Goal: Find specific page/section: Find specific page/section

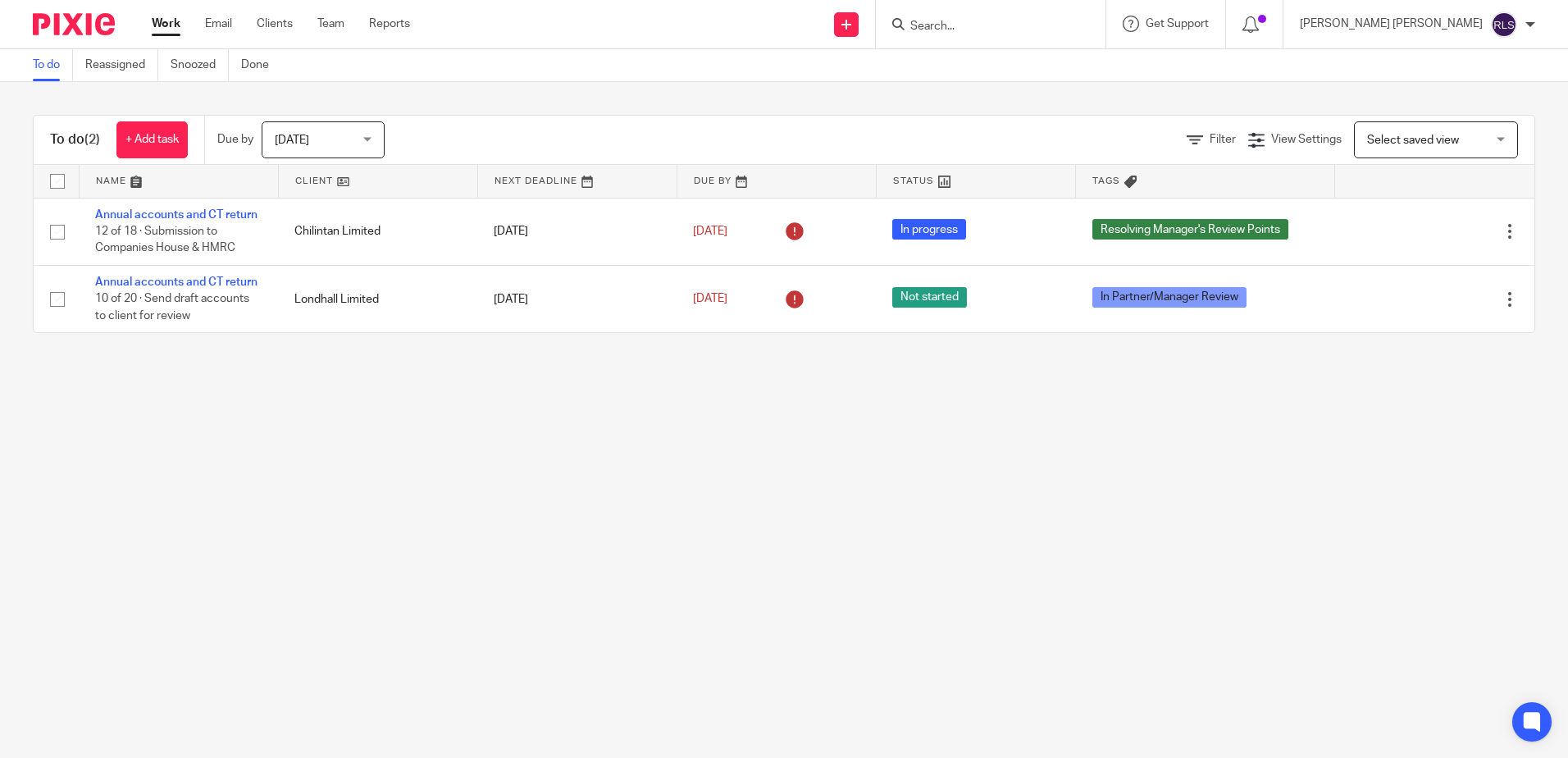
click at [1045, 33] on input "Search" at bounding box center [982, 28] width 148 height 15
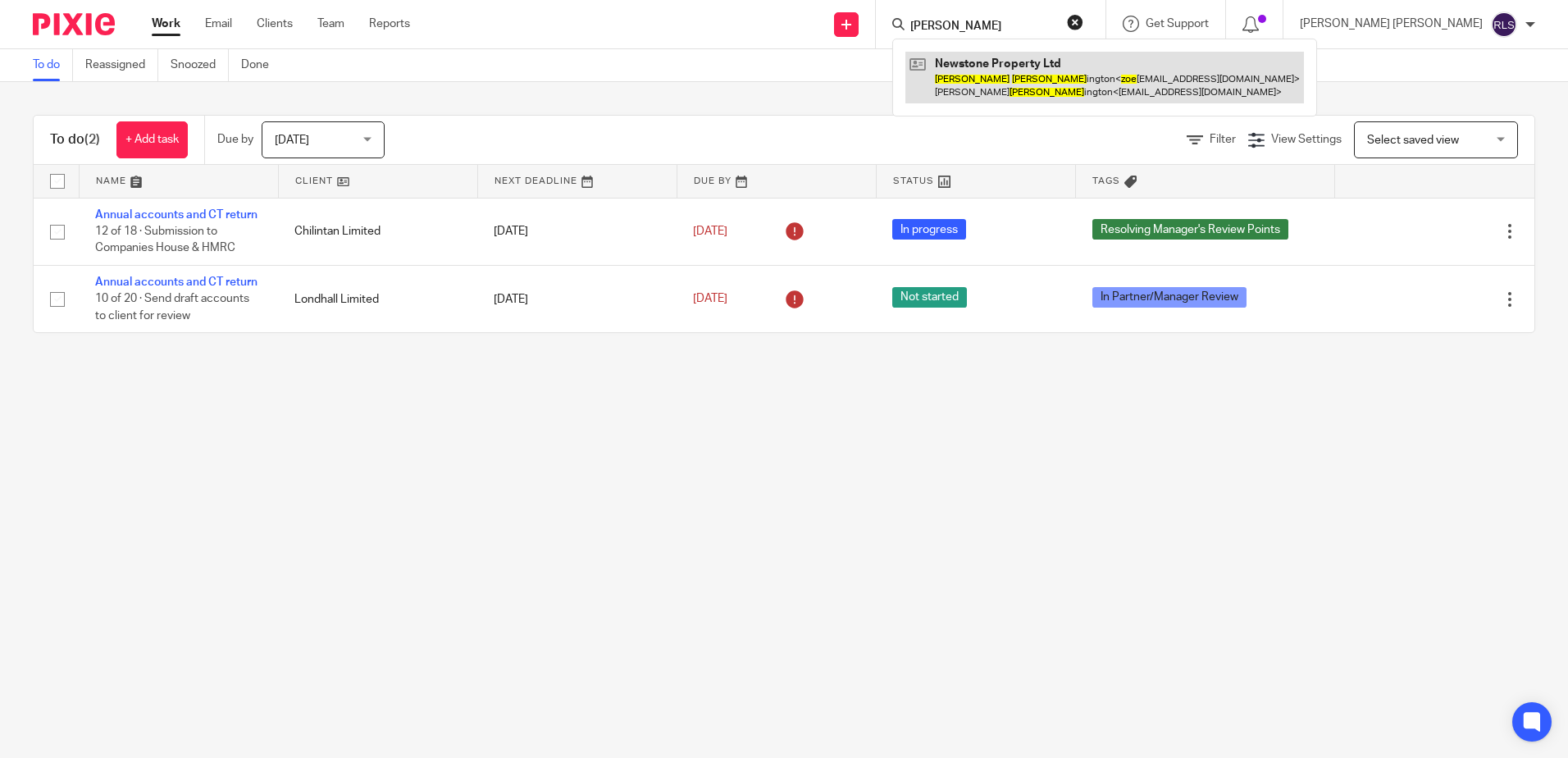
type input "zoe harr"
click at [1054, 83] on link at bounding box center [1105, 77] width 398 height 51
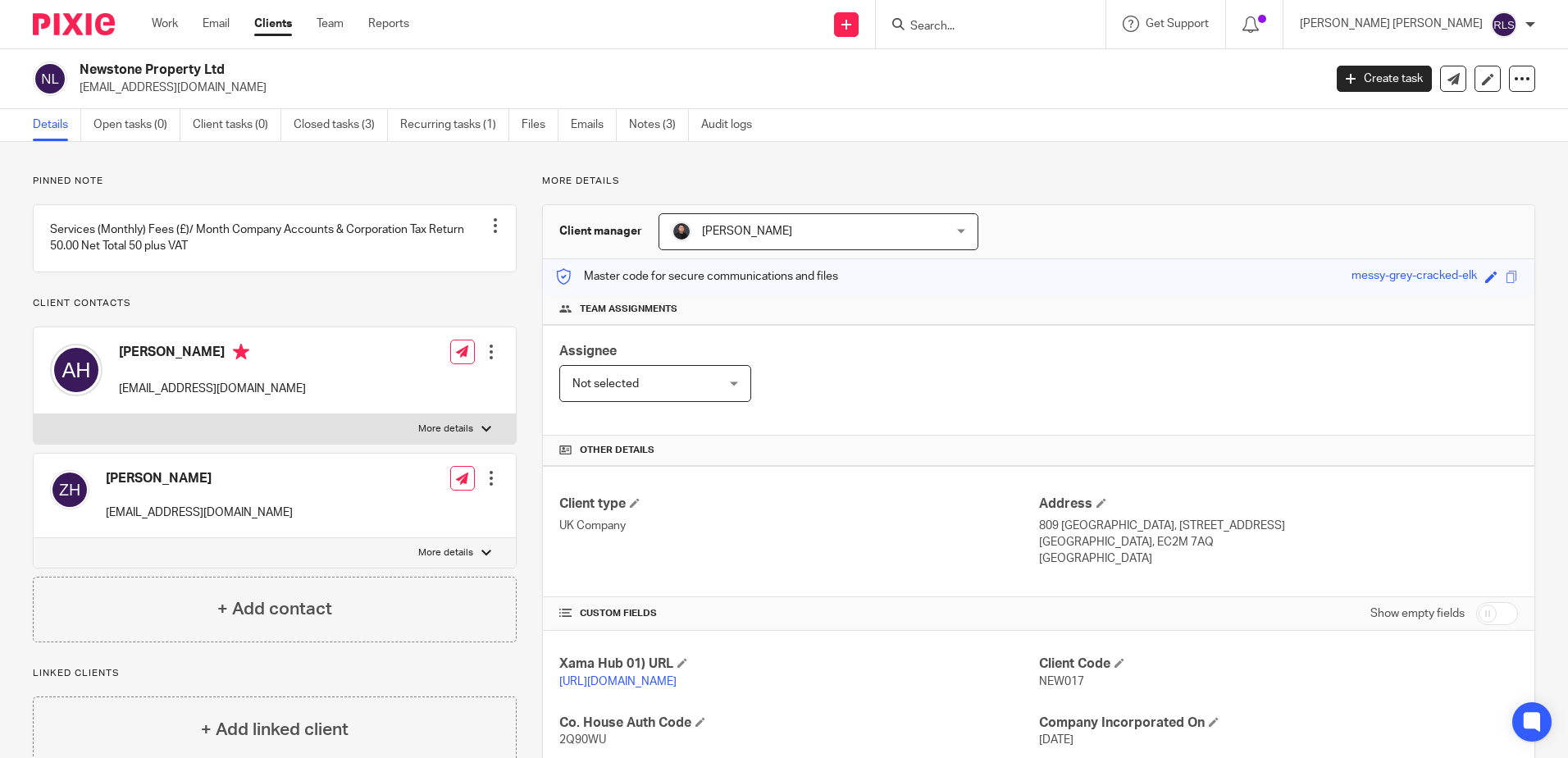
drag, startPoint x: 83, startPoint y: 87, endPoint x: 353, endPoint y: 98, distance: 270.2
click at [352, 96] on div "Newstone Property Ltd zoe_jenkins47@hotmail.co.uk Create task Update from Compa…" at bounding box center [784, 79] width 1568 height 60
click at [528, 116] on link "Files" at bounding box center [540, 125] width 37 height 32
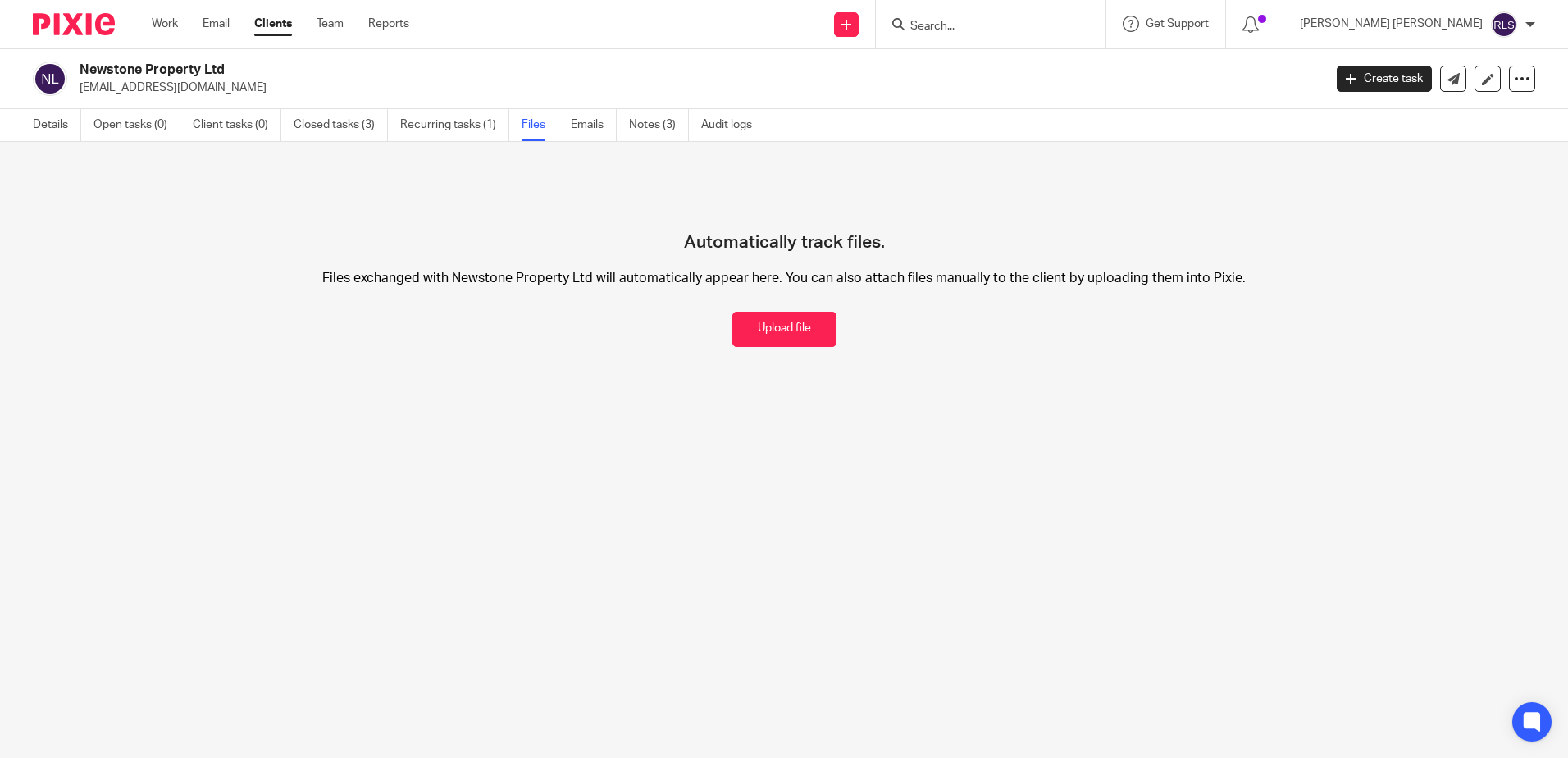
click at [594, 98] on div "Newstone Property Ltd [EMAIL_ADDRESS][DOMAIN_NAME] Create task Update from Comp…" at bounding box center [784, 79] width 1568 height 60
click at [596, 127] on link "Emails" at bounding box center [594, 125] width 46 height 32
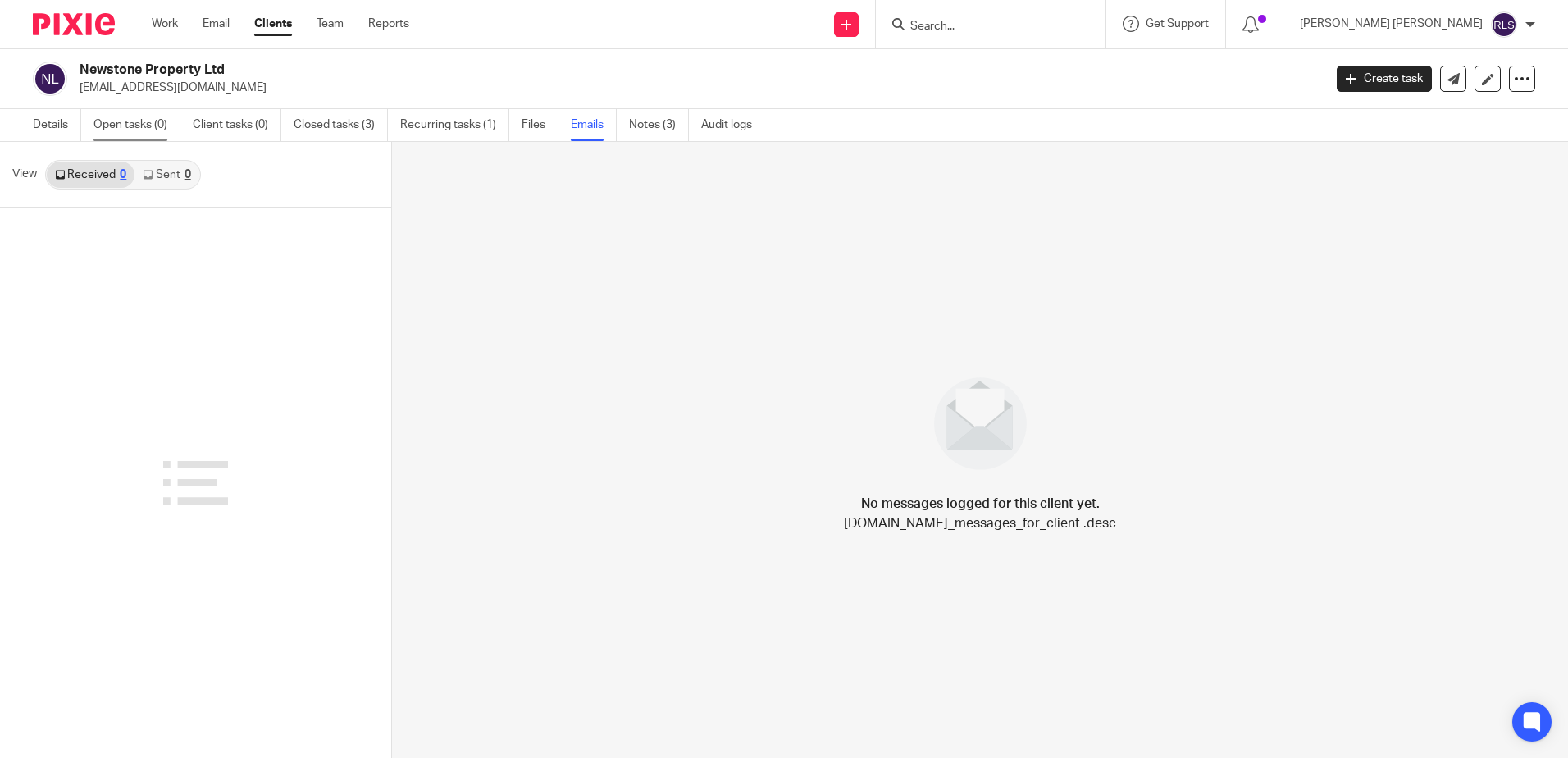
click at [59, 127] on link "Details" at bounding box center [57, 125] width 48 height 32
click at [126, 130] on link "Open tasks (0)" at bounding box center [137, 125] width 87 height 32
click at [243, 136] on link "Client tasks (0)" at bounding box center [237, 125] width 88 height 32
click at [127, 124] on link "Open tasks (0)" at bounding box center [137, 125] width 87 height 32
